Goal: Task Accomplishment & Management: Complete application form

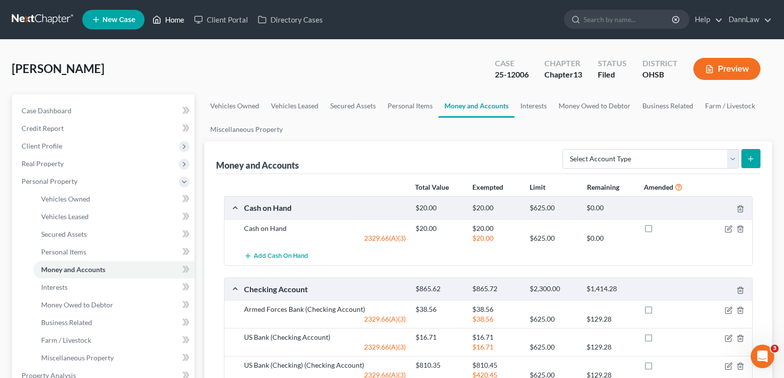
click at [168, 24] on link "Home" at bounding box center [168, 20] width 42 height 18
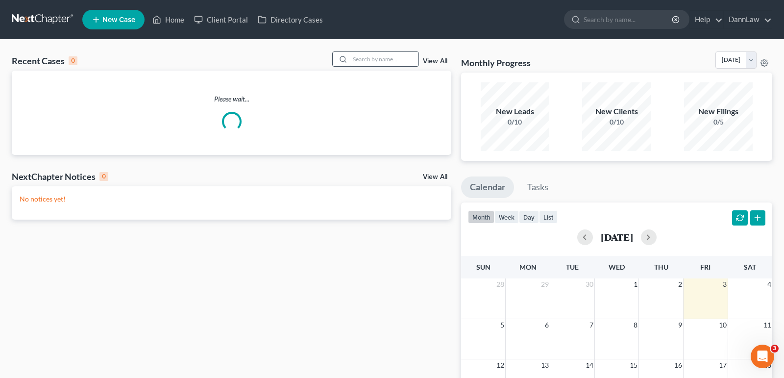
click at [369, 58] on input "search" at bounding box center [384, 59] width 69 height 14
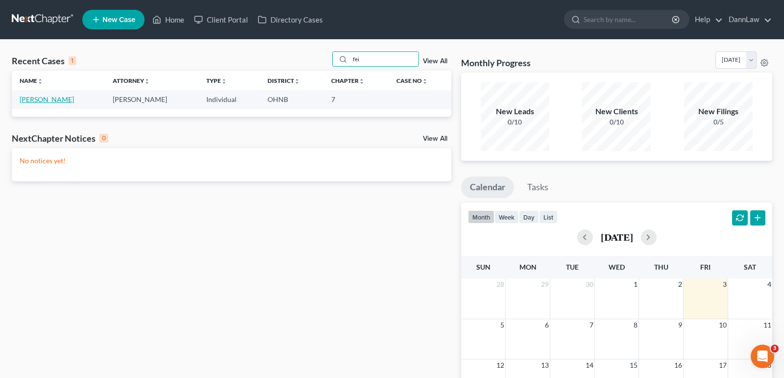
type input "fei"
click at [49, 100] on link "[PERSON_NAME]" at bounding box center [47, 99] width 54 height 8
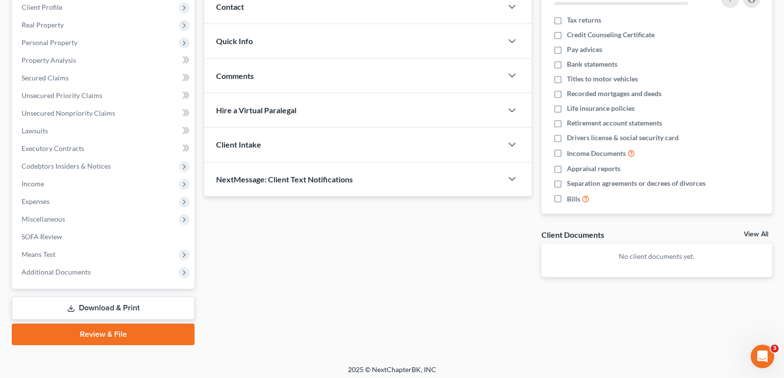
scroll to position [142, 0]
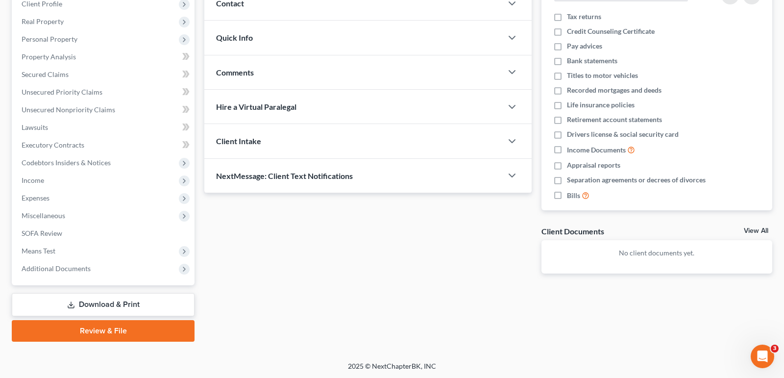
click at [294, 304] on div "Updates & News × [US_STATE] [GEOGRAPHIC_DATA] Notes: [DATE] - The Northern Dist…" at bounding box center [488, 146] width 578 height 389
click at [39, 183] on span "Income" at bounding box center [104, 180] width 181 height 18
click at [41, 182] on span "Income" at bounding box center [33, 180] width 23 height 8
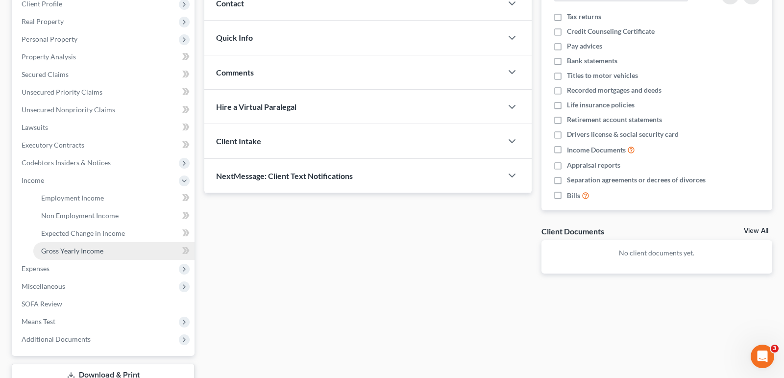
click at [74, 253] on span "Gross Yearly Income" at bounding box center [72, 250] width 62 height 8
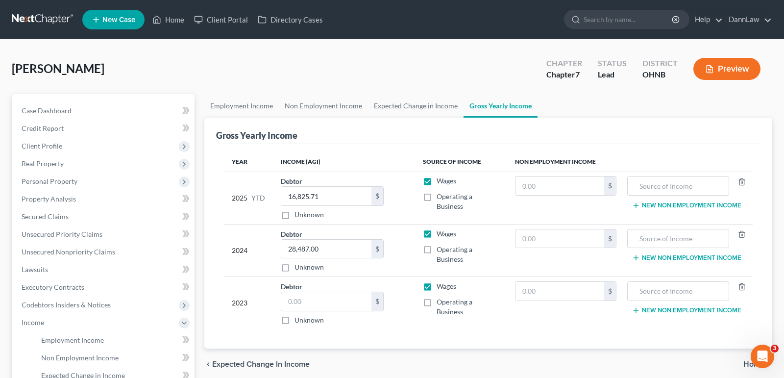
drag, startPoint x: 394, startPoint y: 15, endPoint x: 396, endPoint y: 26, distance: 11.4
click at [394, 15] on ul "New Case Home Client Portal Directory Cases - No Result - See all results Or Pr…" at bounding box center [427, 19] width 690 height 25
click at [328, 299] on input "text" at bounding box center [326, 301] width 90 height 19
type input "28,362"
click at [237, 294] on div "2023" at bounding box center [248, 303] width 33 height 44
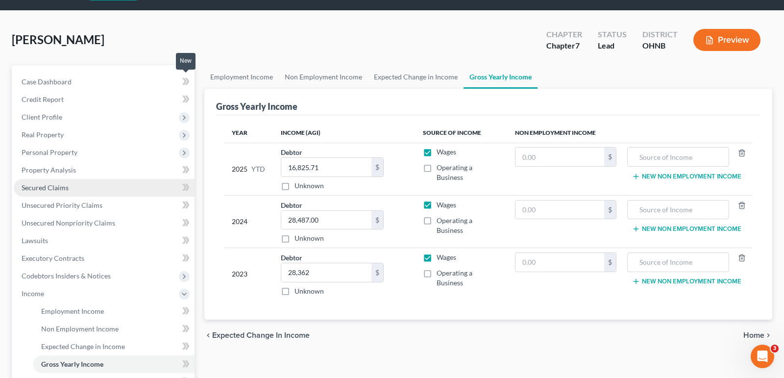
scroll to position [44, 0]
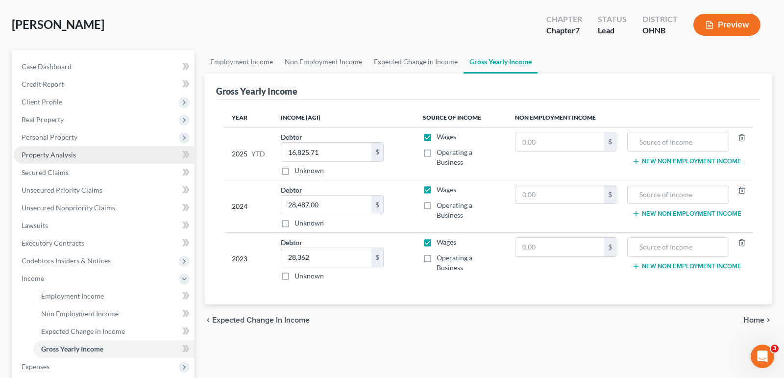
click at [88, 159] on link "Property Analysis" at bounding box center [104, 155] width 181 height 18
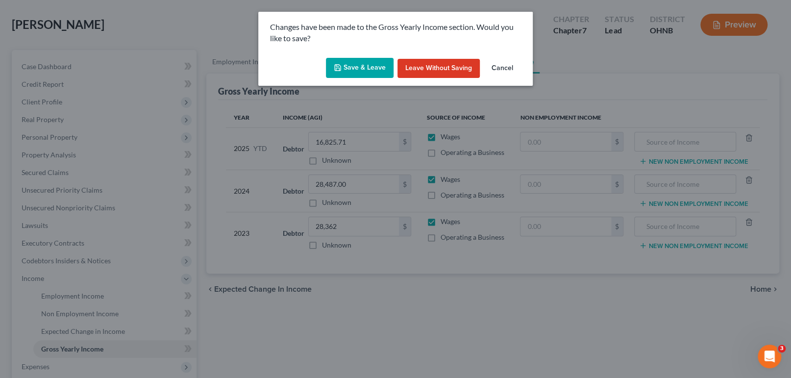
click at [348, 67] on button "Save & Leave" at bounding box center [360, 68] width 68 height 21
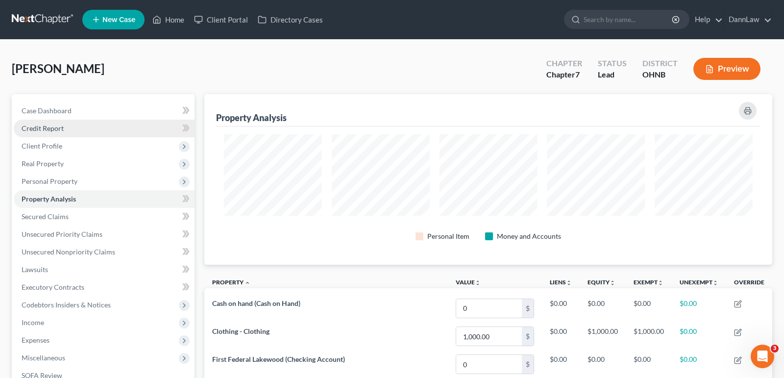
click at [78, 121] on link "Credit Report" at bounding box center [104, 129] width 181 height 18
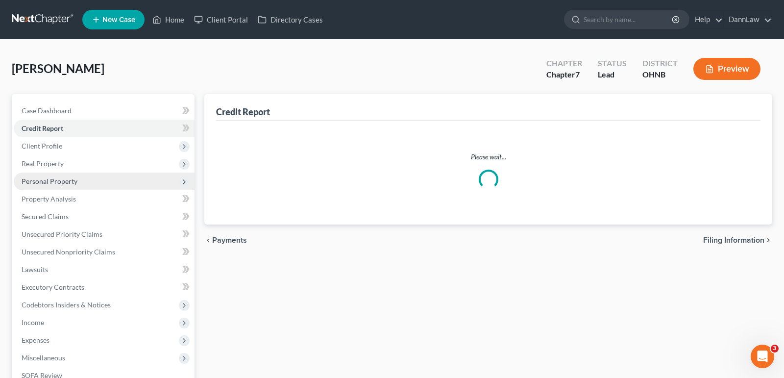
click at [63, 187] on span "Personal Property" at bounding box center [104, 181] width 181 height 18
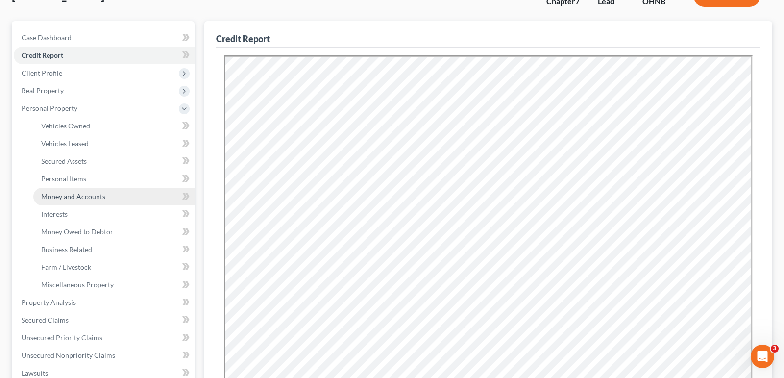
scroll to position [89, 0]
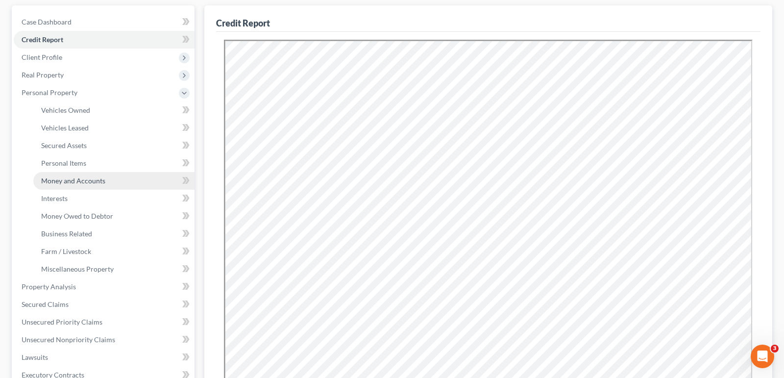
click at [70, 185] on link "Money and Accounts" at bounding box center [113, 181] width 161 height 18
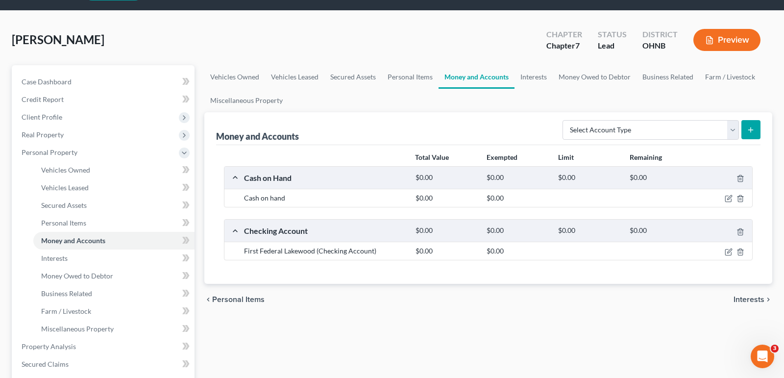
scroll to position [44, 0]
